Goal: Find specific page/section: Find specific page/section

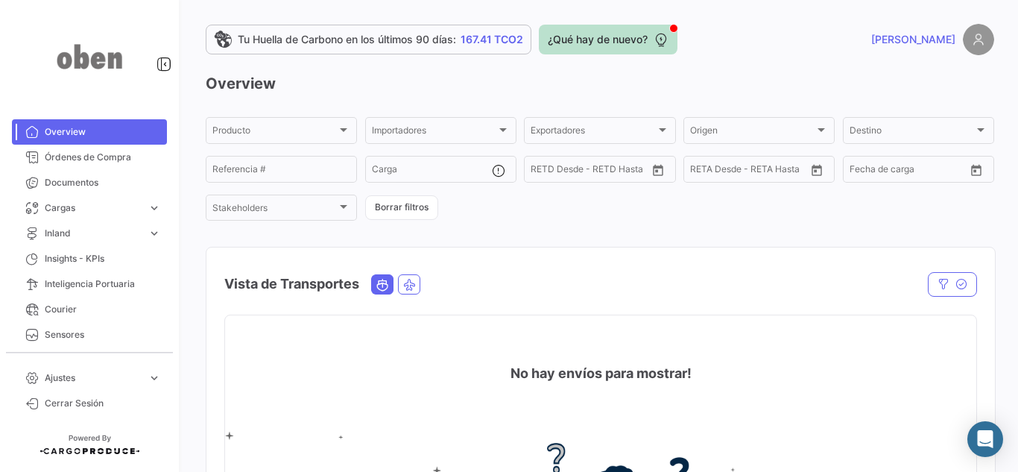
click at [664, 37] on icon at bounding box center [660, 39] width 15 height 15
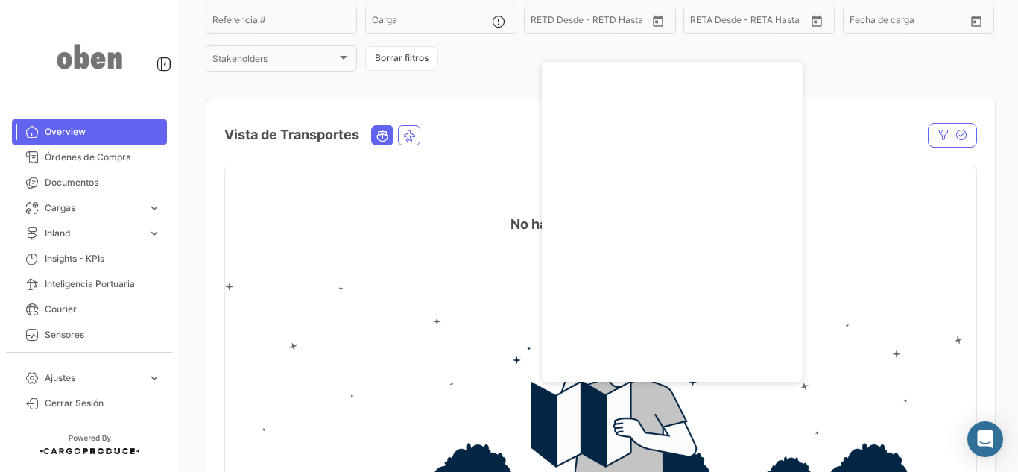
scroll to position [224, 0]
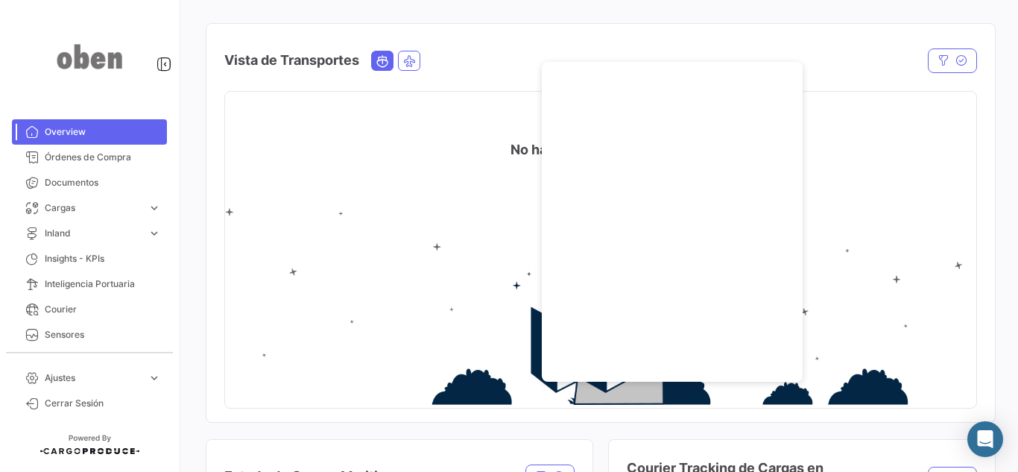
click at [819, 63] on div at bounding box center [864, 60] width 226 height 25
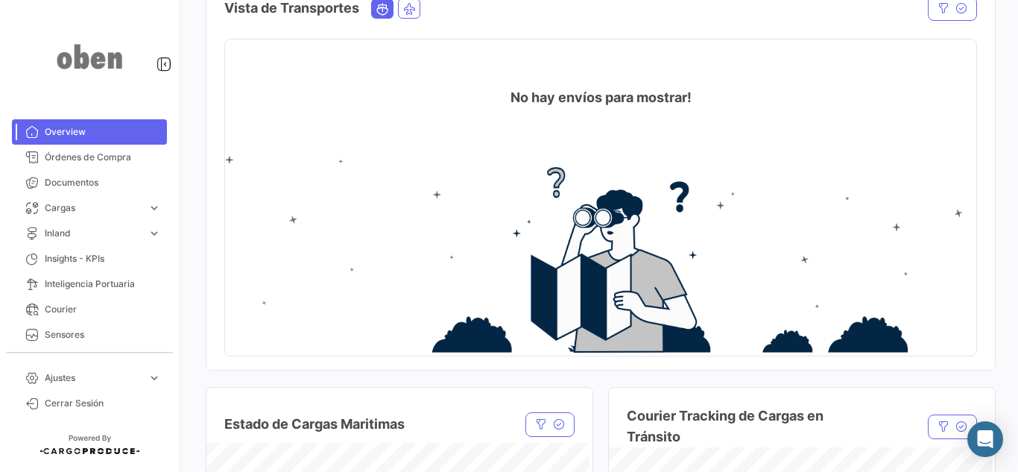
scroll to position [298, 0]
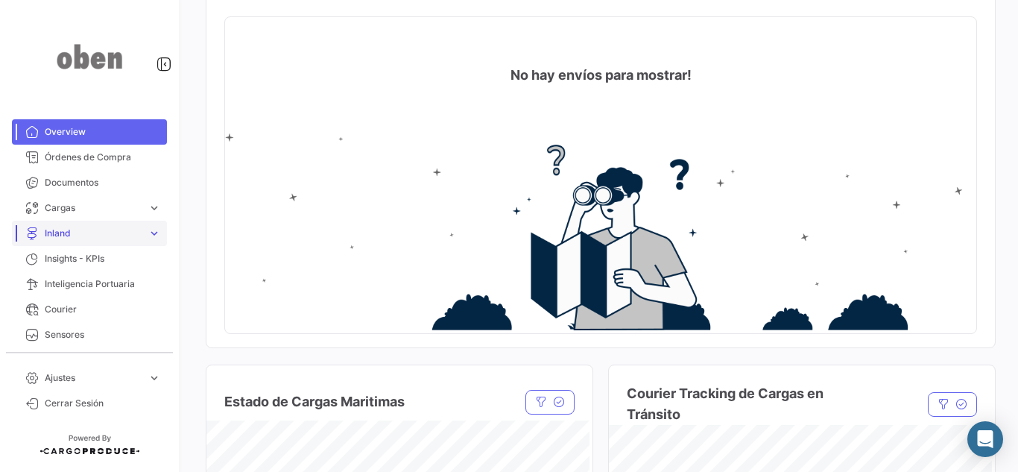
click at [111, 224] on link "Inland expand_more" at bounding box center [89, 233] width 155 height 25
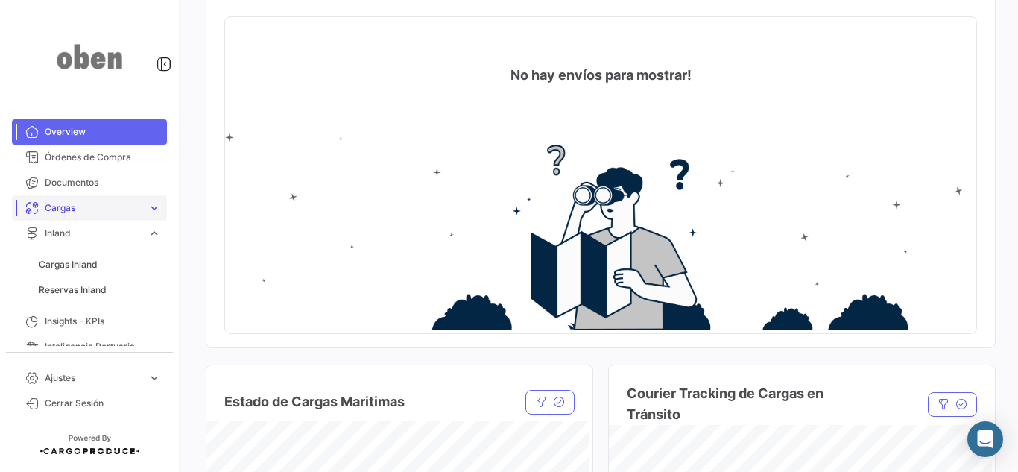
click at [118, 208] on span "Cargas" at bounding box center [93, 207] width 97 height 13
click at [127, 259] on link "Cargas Marítimas" at bounding box center [100, 264] width 134 height 22
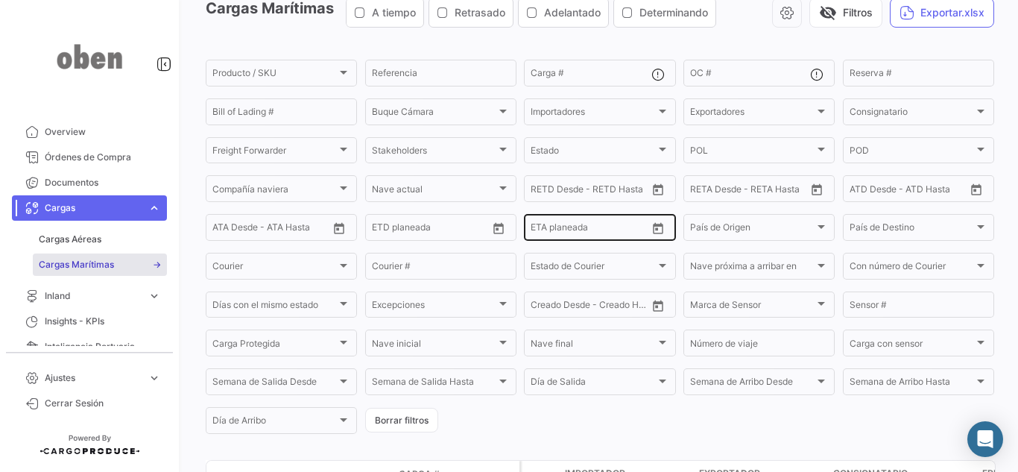
scroll to position [195, 0]
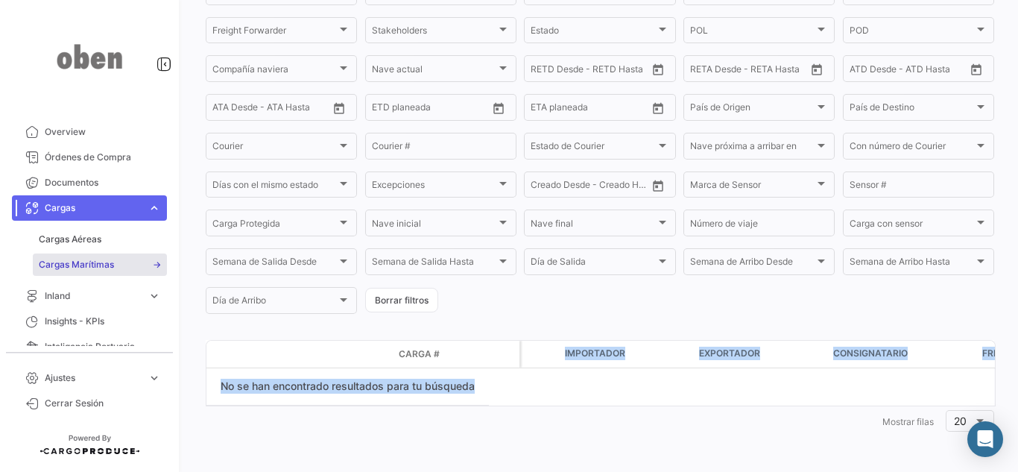
drag, startPoint x: 441, startPoint y: 350, endPoint x: 719, endPoint y: 370, distance: 278.6
click at [719, 370] on div "Modo de Transporte Estado de Envio Carga # Póliza Carga Protegida Importador Ex…" at bounding box center [600, 388] width 788 height 96
click at [718, 373] on datatable-selection "No se han encontrado resultados para tu búsqueda" at bounding box center [600, 386] width 788 height 37
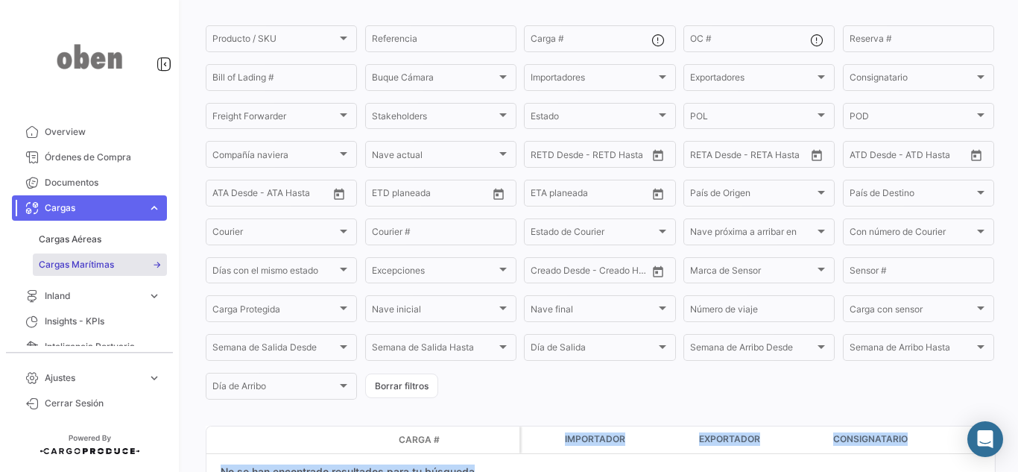
scroll to position [0, 0]
